Goal: Transaction & Acquisition: Purchase product/service

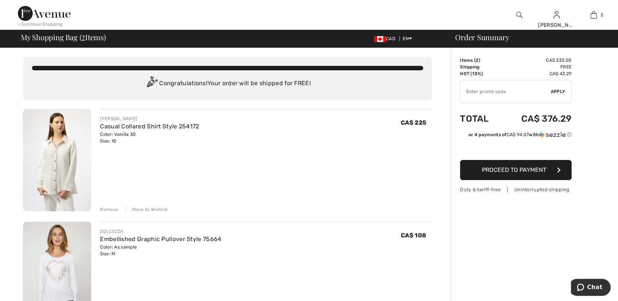
click at [112, 208] on div "Remove" at bounding box center [109, 209] width 18 height 7
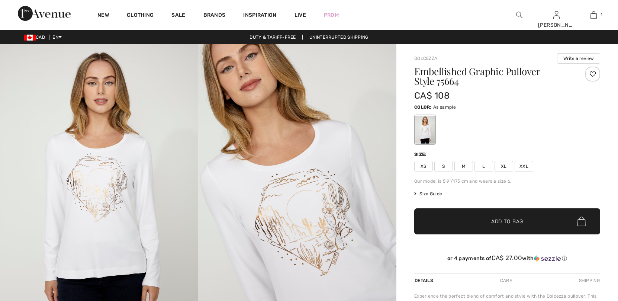
checkbox input "true"
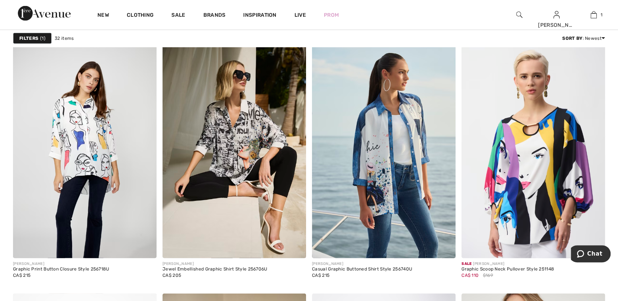
scroll to position [1116, 0]
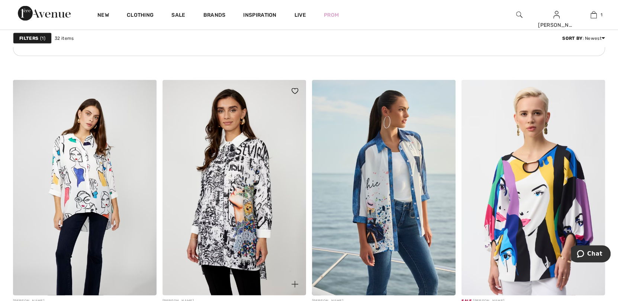
click at [251, 173] on img at bounding box center [235, 187] width 144 height 215
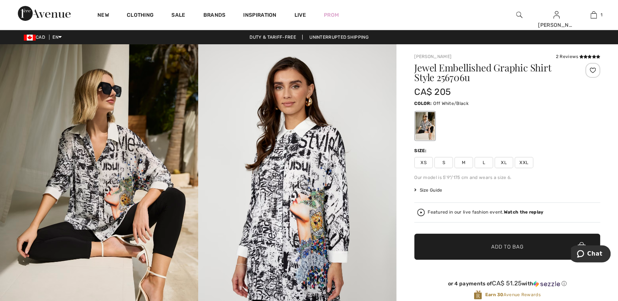
click at [466, 161] on span "M" at bounding box center [464, 162] width 19 height 11
click at [511, 246] on span "Add to Bag" at bounding box center [508, 247] width 32 height 8
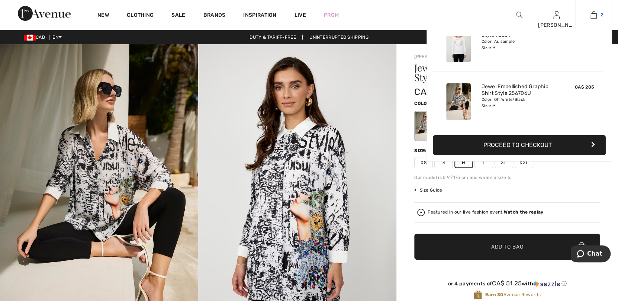
click at [596, 15] on img at bounding box center [594, 14] width 6 height 9
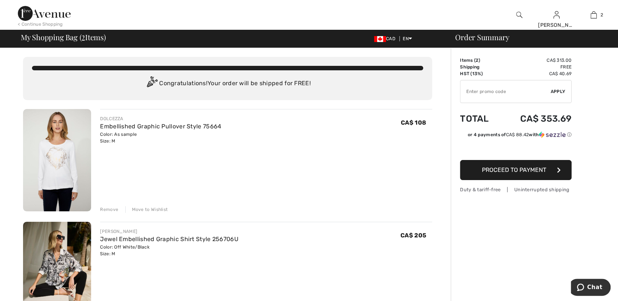
click at [112, 210] on div "Remove" at bounding box center [109, 209] width 18 height 7
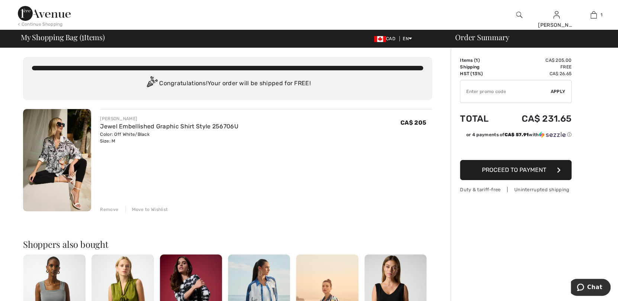
click at [74, 143] on img at bounding box center [57, 160] width 68 height 102
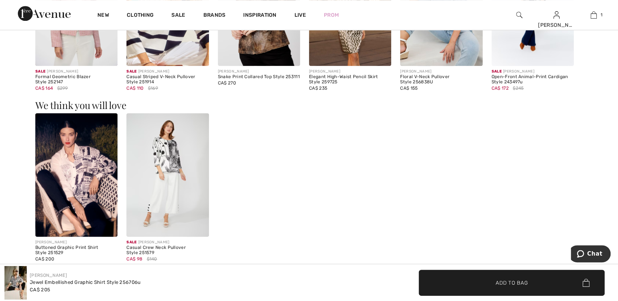
scroll to position [633, 0]
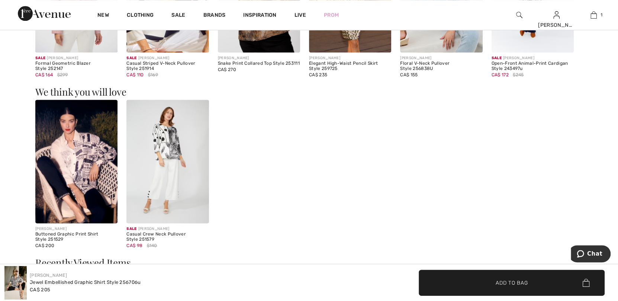
click at [87, 163] on img at bounding box center [76, 162] width 82 height 124
